Goal: Obtain resource: Obtain resource

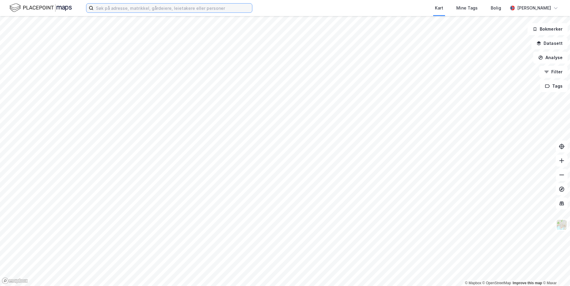
click at [137, 12] on input at bounding box center [172, 8] width 158 height 9
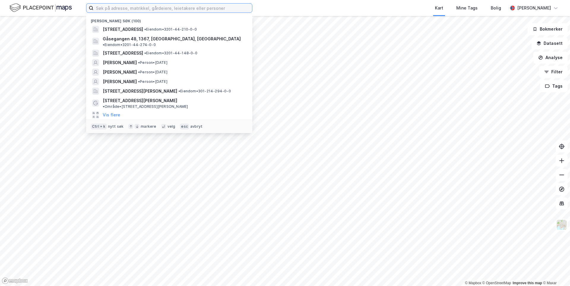
paste input "[PERSON_NAME] [STREET_ADDRESS]"
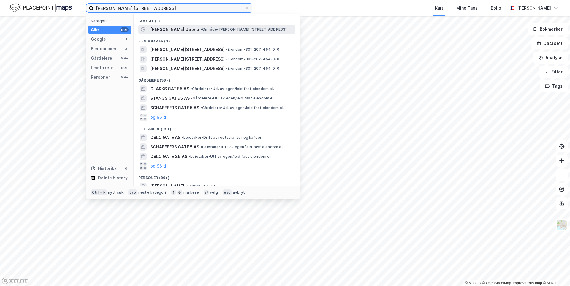
type input "[PERSON_NAME] [STREET_ADDRESS]"
click at [154, 28] on span "[PERSON_NAME] Gate 5" at bounding box center [174, 29] width 49 height 7
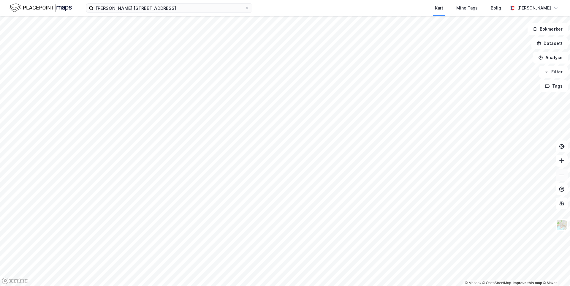
click at [562, 176] on icon at bounding box center [561, 175] width 6 height 6
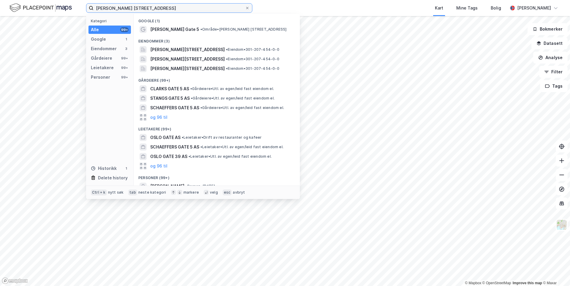
click at [183, 5] on input "[PERSON_NAME] [STREET_ADDRESS]" at bounding box center [168, 8] width 151 height 9
drag, startPoint x: 183, startPoint y: 5, endPoint x: 144, endPoint y: 6, distance: 38.9
click at [144, 6] on input "[PERSON_NAME] [STREET_ADDRESS]" at bounding box center [168, 8] width 151 height 9
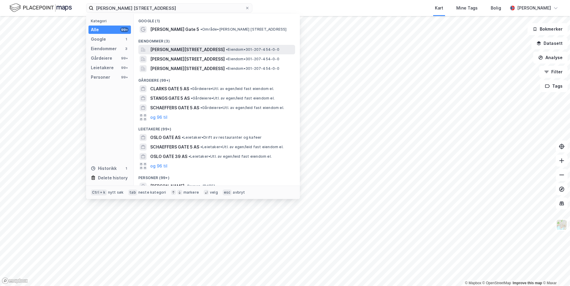
click at [184, 49] on span "[PERSON_NAME][STREET_ADDRESS]" at bounding box center [187, 49] width 74 height 7
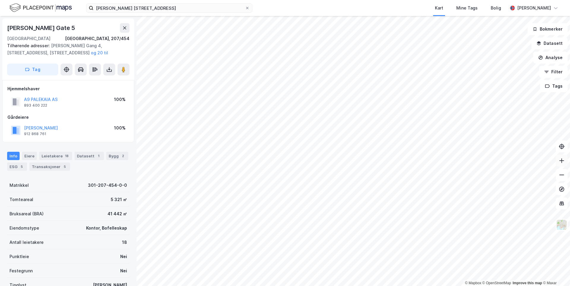
click at [559, 163] on icon at bounding box center [561, 161] width 6 height 6
click at [566, 176] on button at bounding box center [561, 175] width 12 height 12
click at [57, 27] on div "[PERSON_NAME] Gate 5" at bounding box center [41, 27] width 69 height 9
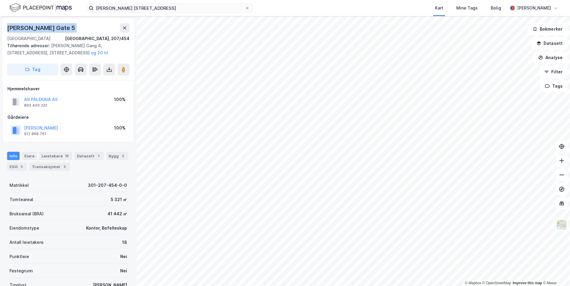
click at [57, 27] on div "[PERSON_NAME] Gate 5" at bounding box center [41, 27] width 69 height 9
copy div "[PERSON_NAME] Gate 5"
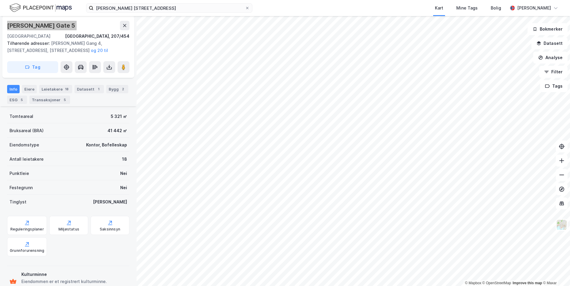
scroll to position [83, 0]
click at [29, 90] on div "Eiere" at bounding box center [29, 89] width 15 height 8
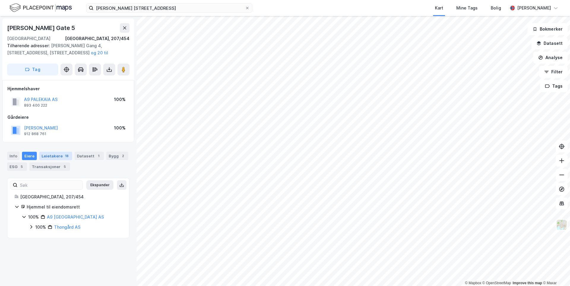
click at [54, 156] on div "Leietakere 18" at bounding box center [55, 156] width 33 height 8
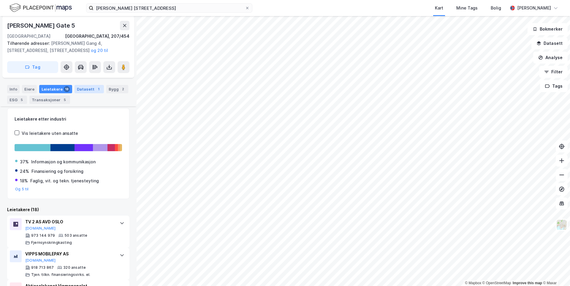
scroll to position [69, 0]
click at [88, 88] on div "Datasett 1" at bounding box center [88, 89] width 29 height 8
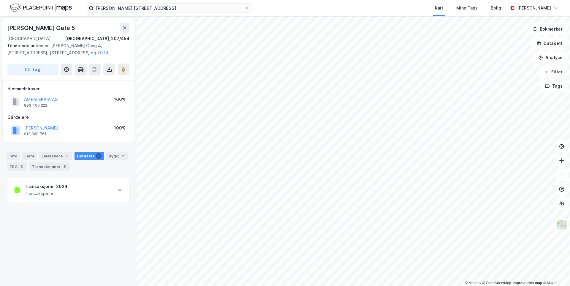
click at [117, 192] on icon at bounding box center [119, 189] width 5 height 5
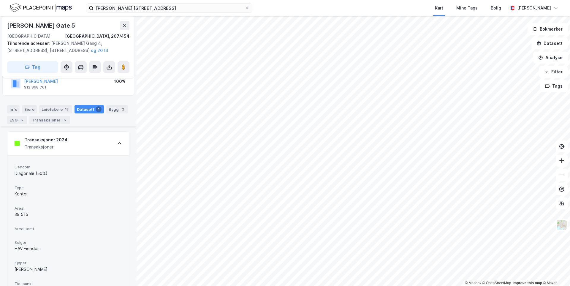
scroll to position [46, 0]
click at [111, 113] on div "Bygg 2" at bounding box center [117, 109] width 22 height 8
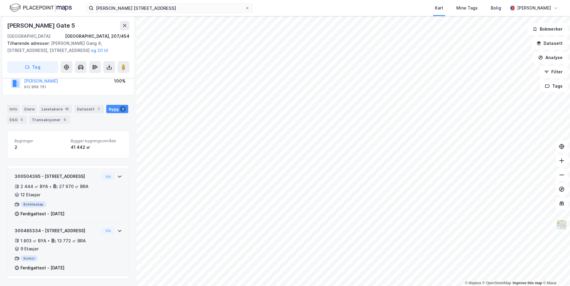
scroll to position [24, 0]
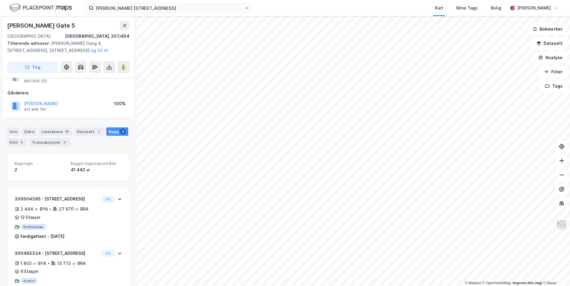
click at [20, 141] on div "5" at bounding box center [22, 142] width 6 height 6
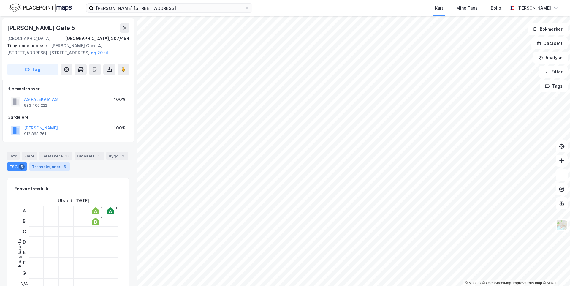
click at [48, 168] on div "Transaksjoner 5" at bounding box center [49, 166] width 41 height 8
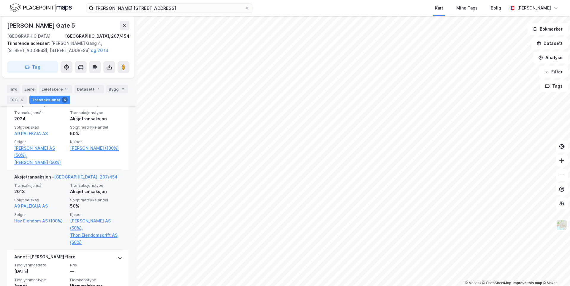
scroll to position [208, 0]
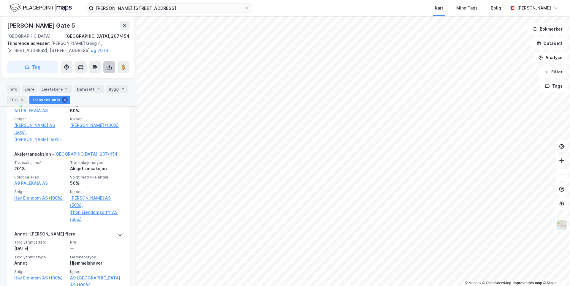
click at [105, 67] on button at bounding box center [109, 67] width 12 height 12
click at [88, 89] on div "Last ned matrikkelrapport" at bounding box center [87, 88] width 49 height 5
click at [92, 77] on div "Last ned grunnbok" at bounding box center [80, 79] width 34 height 5
click at [91, 82] on div "Last ned grunnbok" at bounding box center [83, 78] width 63 height 9
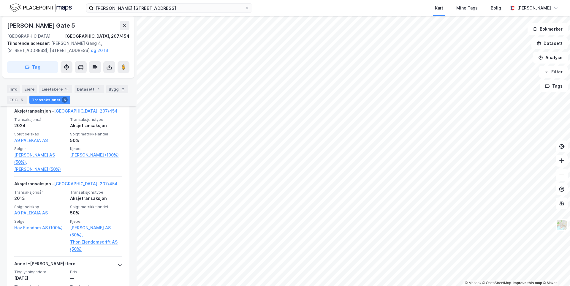
drag, startPoint x: 86, startPoint y: 101, endPoint x: 89, endPoint y: 98, distance: 4.4
click at [86, 101] on div "Info [PERSON_NAME] 18 Datasett 1 Bygg 2 ESG 5 Transaksjoner 5" at bounding box center [68, 94] width 122 height 19
click at [106, 91] on div "Bygg 2" at bounding box center [117, 89] width 22 height 8
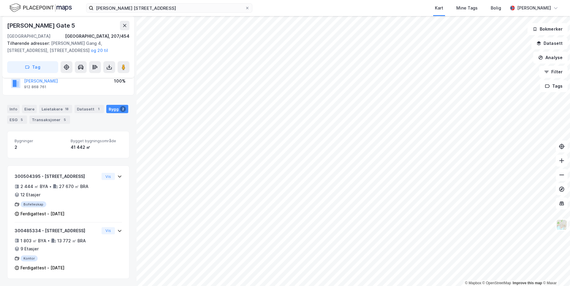
scroll to position [54, 0]
click at [559, 163] on icon at bounding box center [561, 161] width 6 height 6
click at [560, 178] on button at bounding box center [561, 175] width 12 height 12
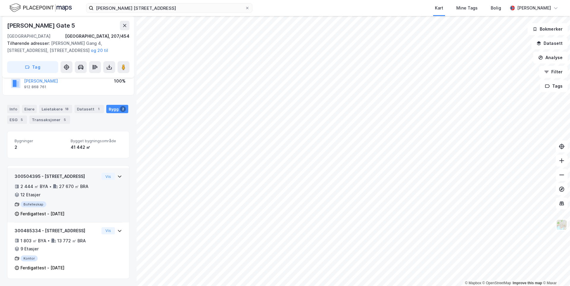
click at [118, 175] on icon at bounding box center [120, 176] width 4 height 2
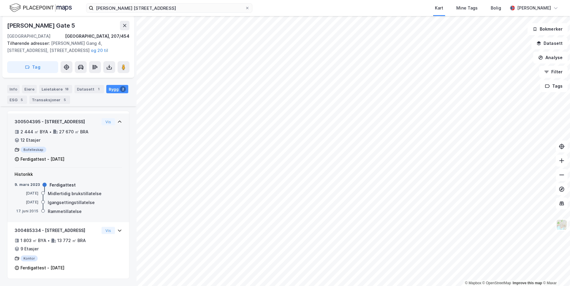
click at [117, 119] on icon at bounding box center [119, 121] width 5 height 5
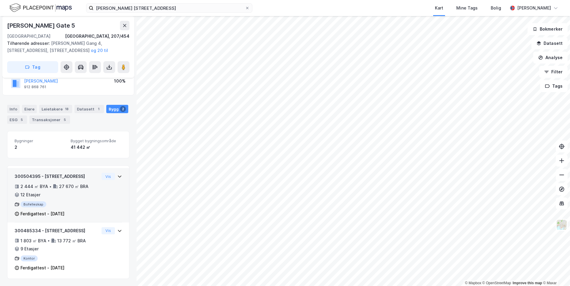
scroll to position [54, 0]
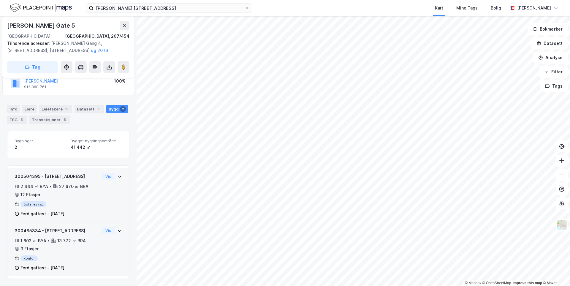
click at [117, 228] on icon at bounding box center [119, 230] width 5 height 5
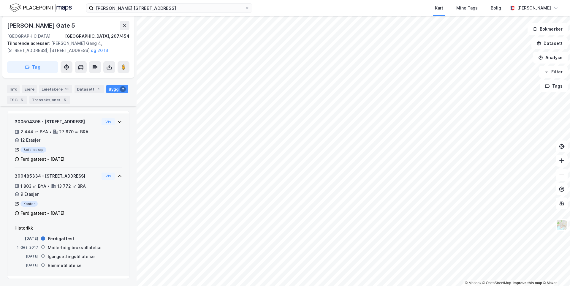
click at [117, 174] on icon at bounding box center [119, 176] width 5 height 5
